Goal: Communication & Community: Answer question/provide support

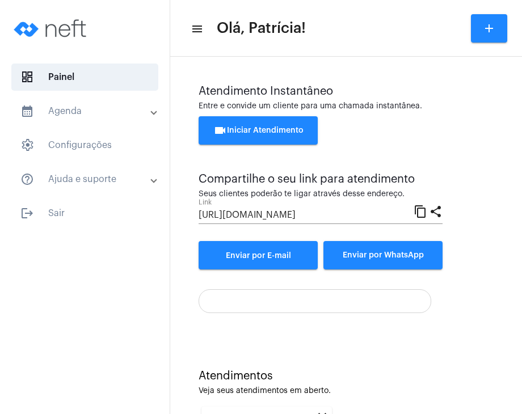
click at [197, 155] on div "Atendimento Instantâneo Entre e convide um cliente para uma chamada instantânea…" at bounding box center [346, 198] width 340 height 273
click at [197, 156] on div "Atendimento Instantâneo Entre e convide um cliente para uma chamada instantânea…" at bounding box center [346, 198] width 340 height 273
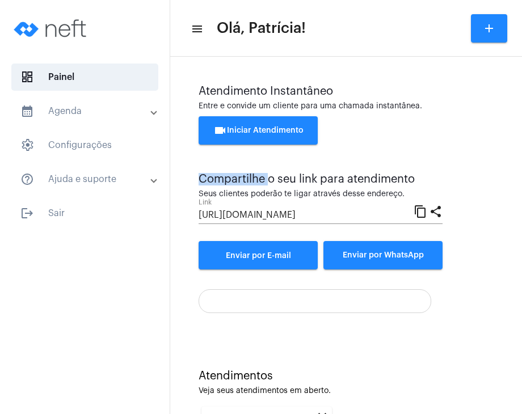
click at [197, 156] on div "Atendimento Instantâneo Entre e convide um cliente para uma chamada instantânea…" at bounding box center [346, 198] width 340 height 273
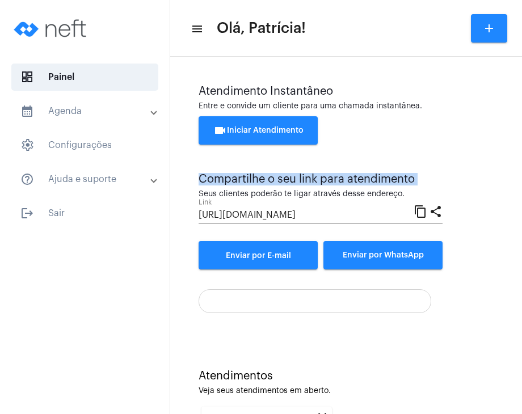
click at [197, 156] on div "Atendimento Instantâneo Entre e convide um cliente para uma chamada instantânea…" at bounding box center [346, 198] width 340 height 273
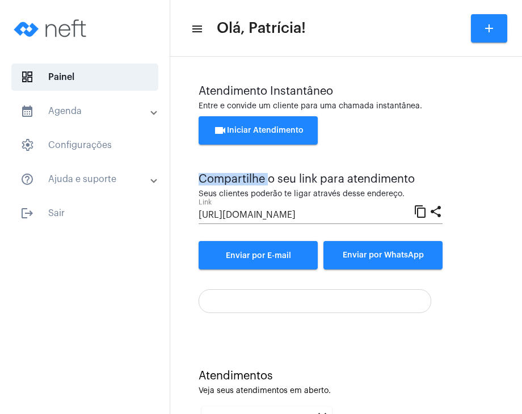
click at [197, 156] on div "Atendimento Instantâneo Entre e convide um cliente para uma chamada instantânea…" at bounding box center [346, 198] width 340 height 273
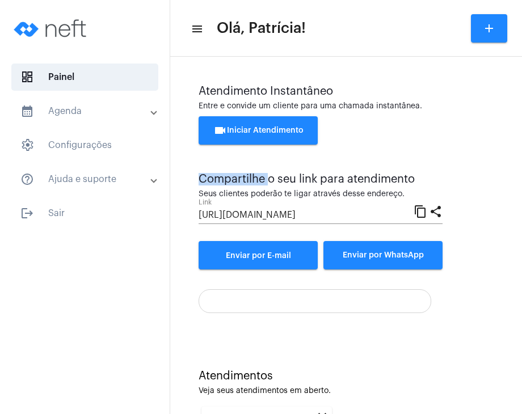
click at [197, 156] on div "Atendimento Instantâneo Entre e convide um cliente para uma chamada instantânea…" at bounding box center [346, 198] width 340 height 273
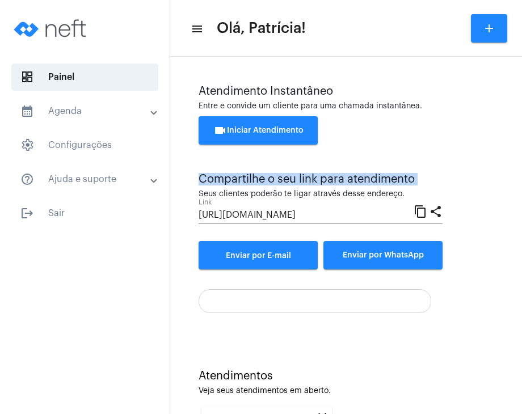
click at [197, 156] on div "Atendimento Instantâneo Entre e convide um cliente para uma chamada instantânea…" at bounding box center [346, 198] width 340 height 273
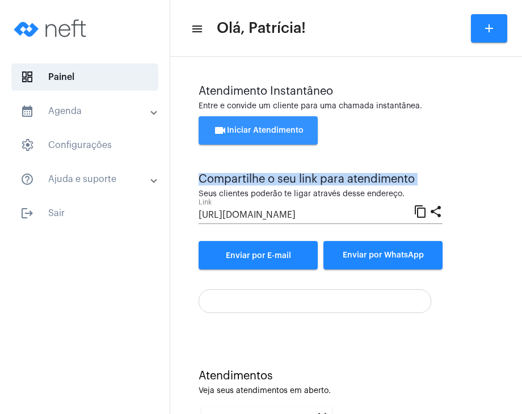
click at [298, 133] on span "videocam Iniciar Atendimento" at bounding box center [258, 130] width 90 height 8
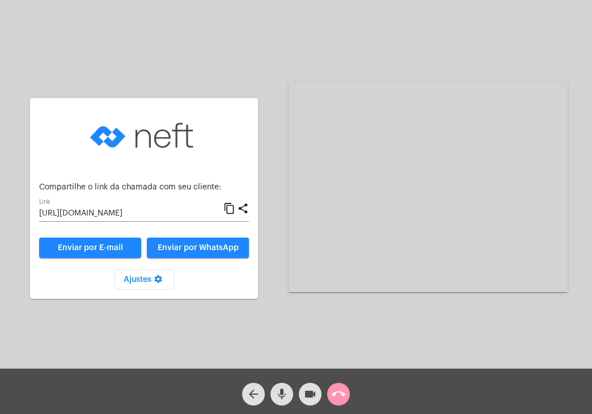
click at [338, 391] on mat-icon "call_end" at bounding box center [339, 394] width 14 height 14
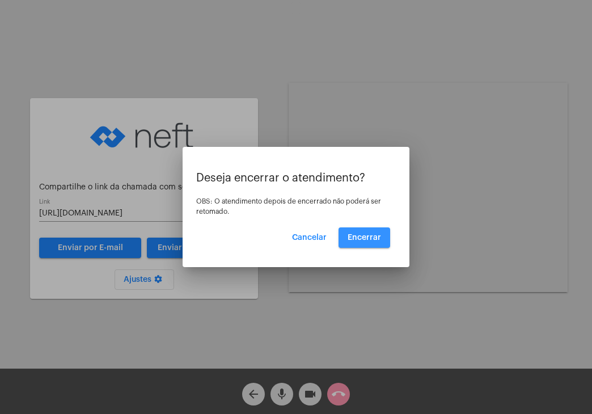
click at [370, 240] on span "Encerrar" at bounding box center [364, 238] width 33 height 8
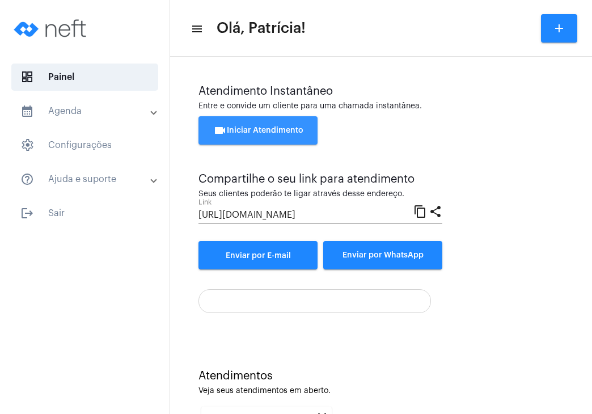
click at [298, 138] on button "videocam Iniciar Atendimento" at bounding box center [258, 130] width 119 height 28
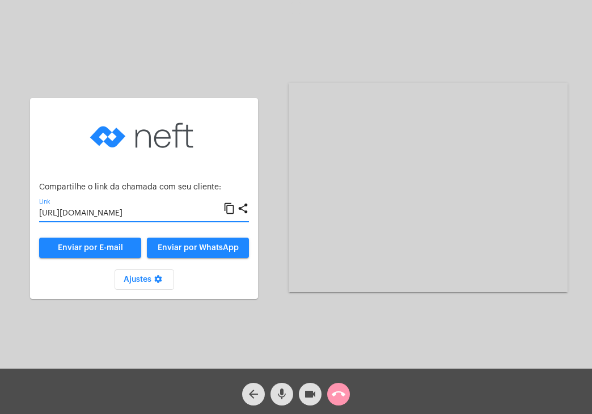
click at [118, 211] on input "[URL][DOMAIN_NAME]" at bounding box center [131, 213] width 184 height 9
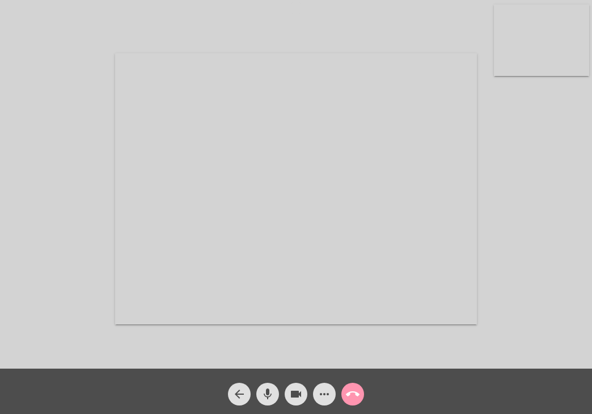
click at [563, 62] on video at bounding box center [541, 40] width 95 height 71
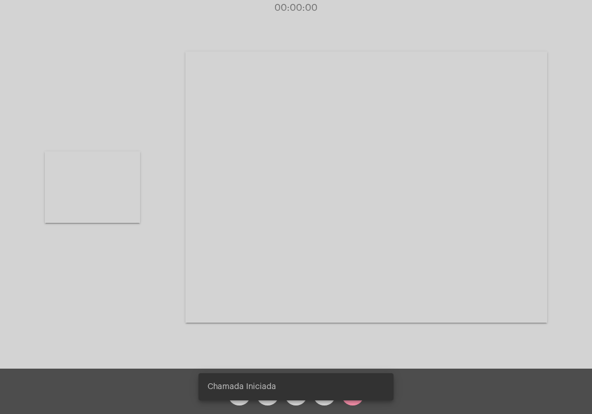
click at [447, 156] on video at bounding box center [366, 187] width 362 height 271
